Goal: Check status: Check status

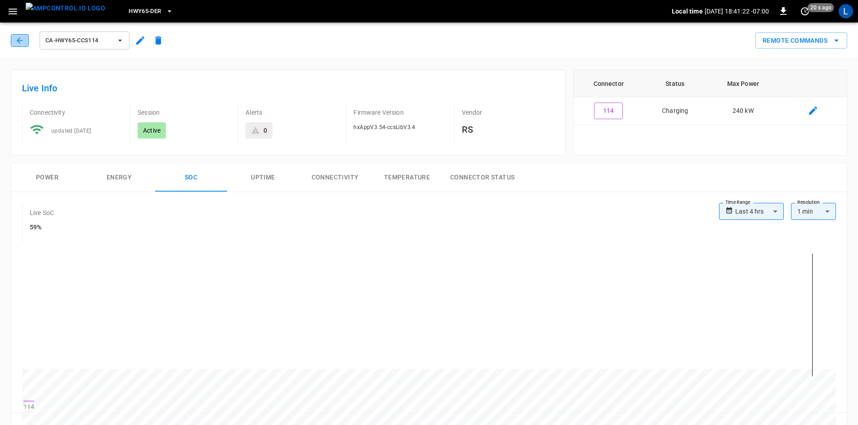
click at [22, 42] on icon "button" at bounding box center [19, 40] width 9 height 9
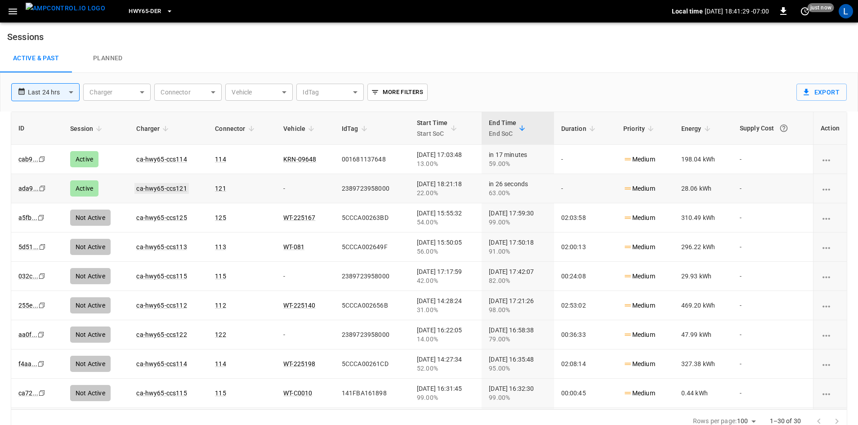
click at [153, 188] on link "ca-hwy65-ccs121" at bounding box center [161, 188] width 54 height 11
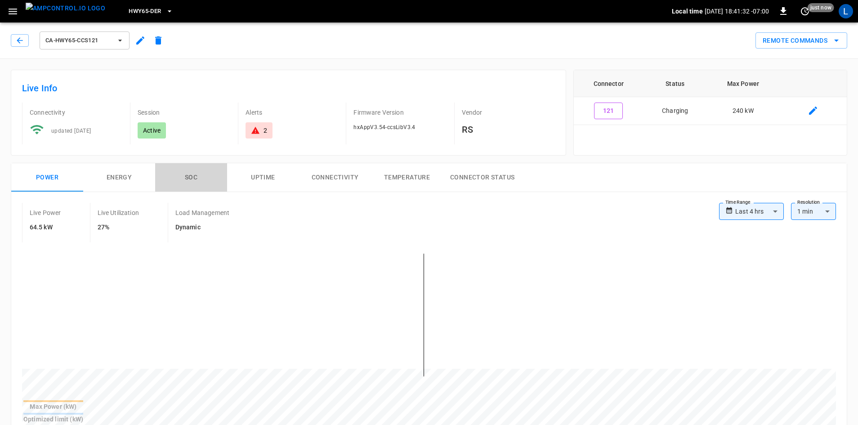
click at [188, 181] on button "SOC" at bounding box center [191, 177] width 72 height 29
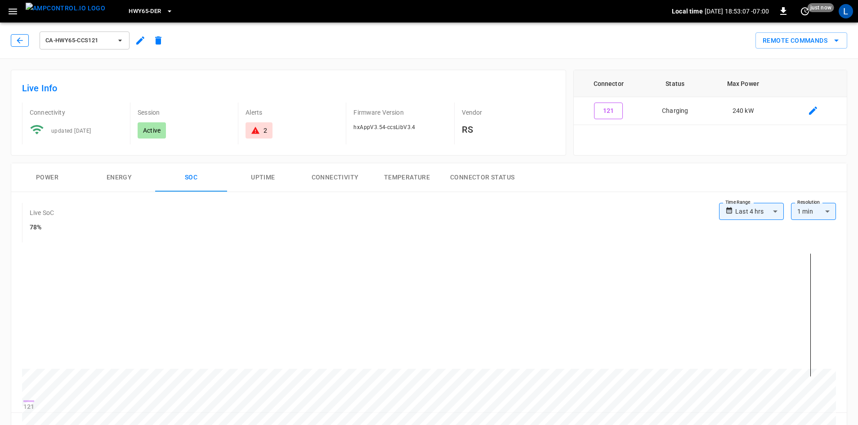
click at [17, 42] on icon "button" at bounding box center [19, 40] width 9 height 9
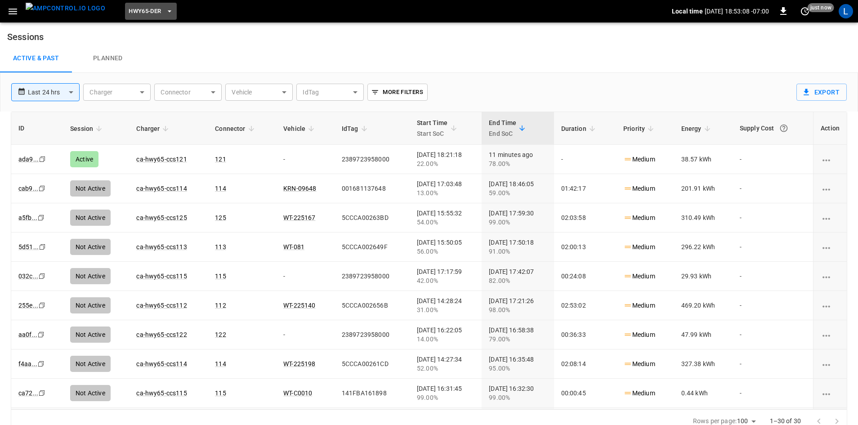
click at [133, 5] on button "HWY65-DER" at bounding box center [150, 12] width 51 height 18
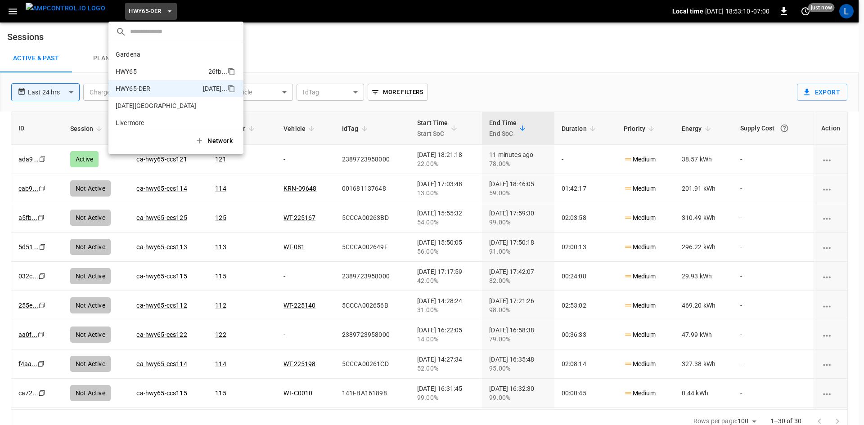
click at [164, 64] on li "HWY65 26fb ..." at bounding box center [175, 71] width 135 height 17
